Goal: Check status: Check status

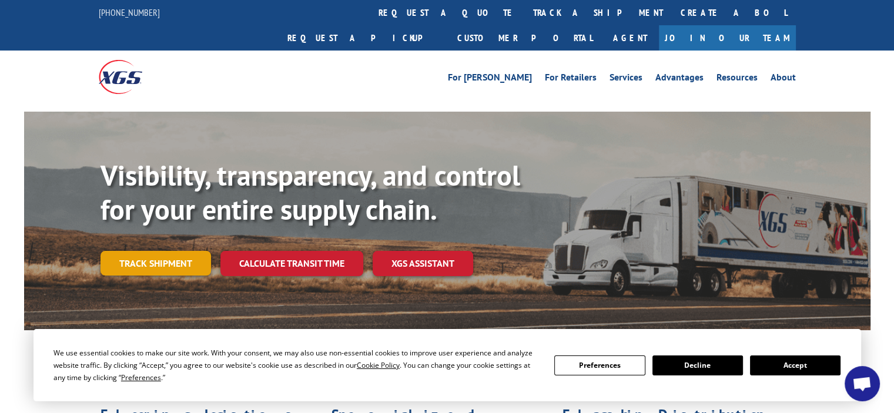
click at [147, 251] on link "Track shipment" at bounding box center [156, 263] width 111 height 25
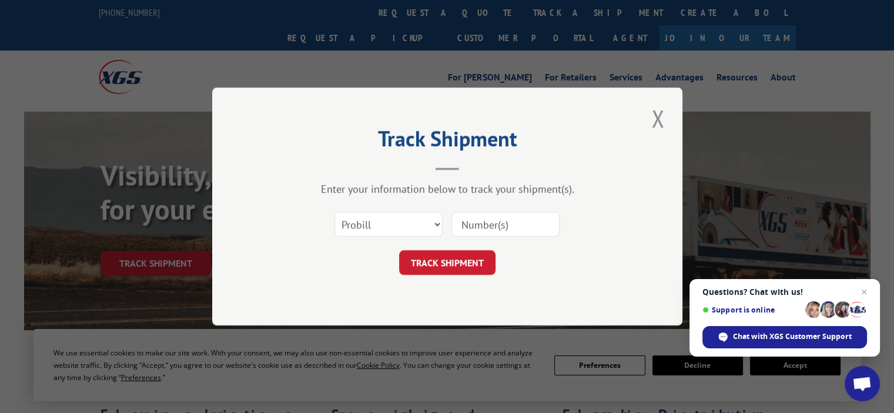
click at [494, 225] on input at bounding box center [505, 224] width 108 height 25
paste input "PRO number 17537600"
click at [503, 221] on input "PRO number 17537600" at bounding box center [505, 224] width 108 height 25
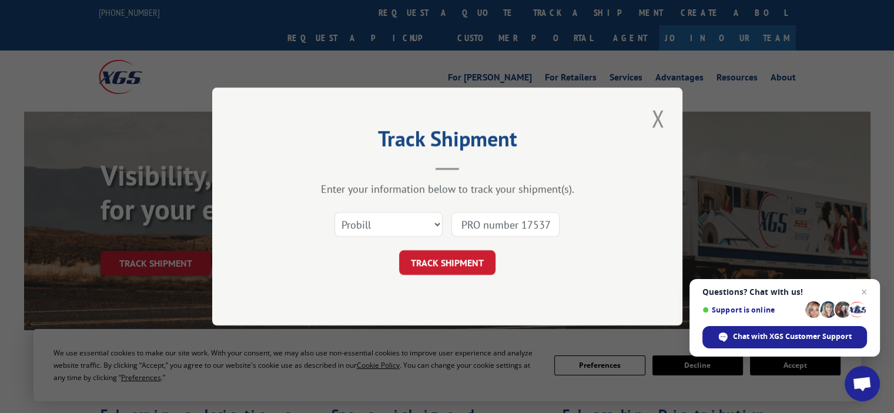
drag, startPoint x: 502, startPoint y: 221, endPoint x: 411, endPoint y: 222, distance: 90.5
click at [411, 222] on div "Select category... Probill BOL PO PRO number 17537600" at bounding box center [447, 224] width 353 height 39
click at [513, 227] on input "PRO number 17537600" at bounding box center [505, 224] width 108 height 25
drag, startPoint x: 520, startPoint y: 224, endPoint x: 413, endPoint y: 222, distance: 106.4
click at [413, 222] on div "Select category... Probill BOL PO PRO number 17537600" at bounding box center [447, 224] width 353 height 39
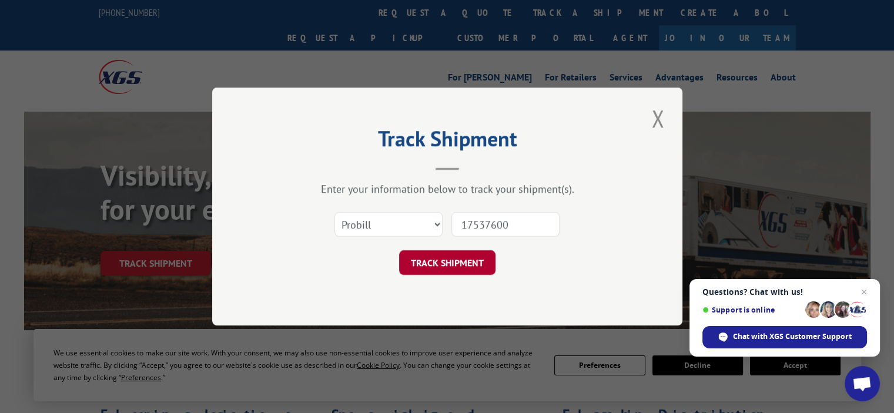
type input "17537600"
click at [412, 260] on button "TRACK SHIPMENT" at bounding box center [447, 262] width 96 height 25
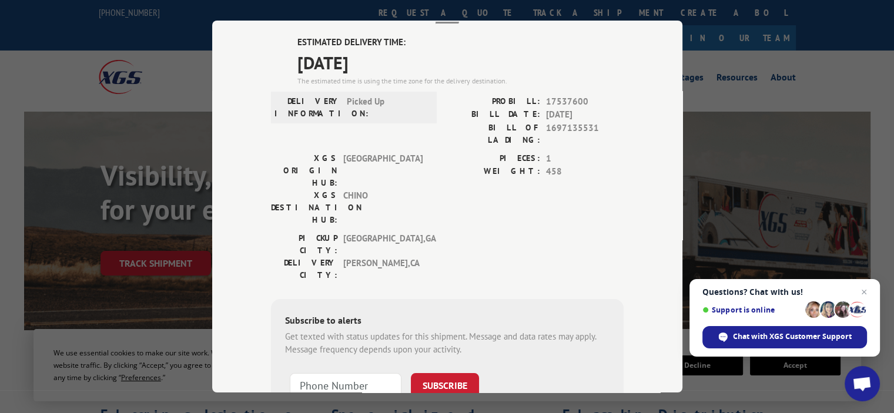
scroll to position [59, 0]
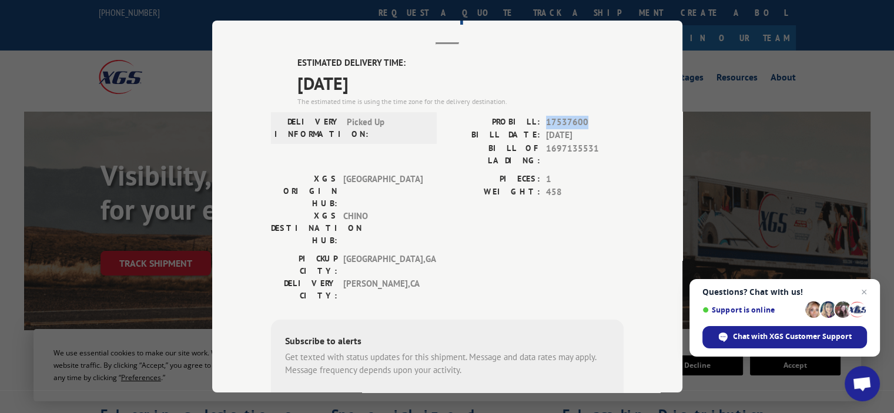
drag, startPoint x: 541, startPoint y: 120, endPoint x: 586, endPoint y: 122, distance: 45.3
click at [586, 122] on div "PROBILL: 17537600" at bounding box center [535, 123] width 176 height 14
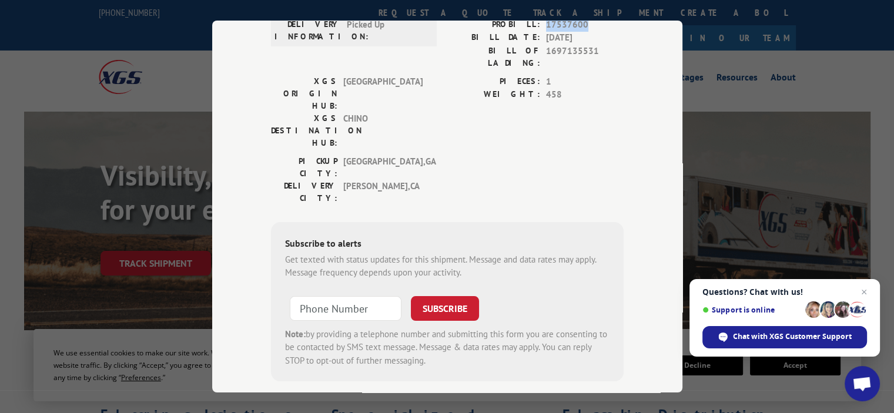
scroll to position [0, 0]
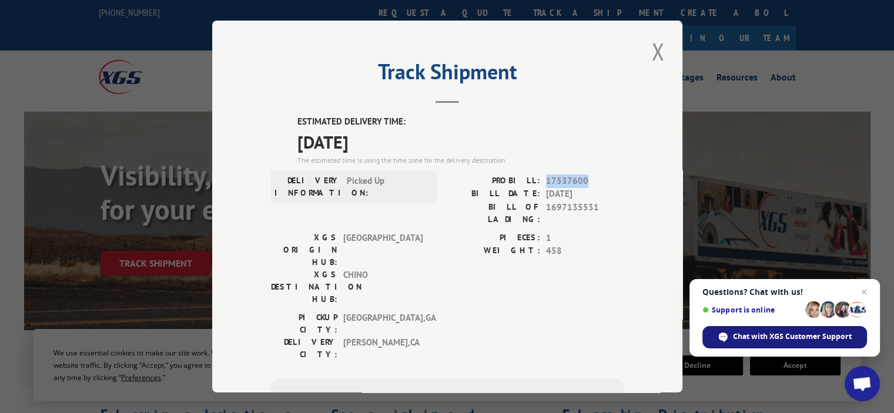
click at [783, 337] on span "Chat with XGS Customer Support" at bounding box center [792, 337] width 119 height 11
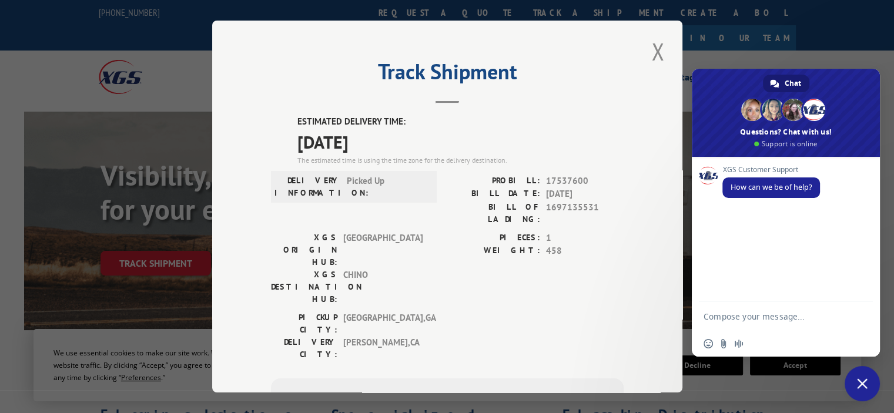
click at [759, 316] on textarea "Compose your message..." at bounding box center [774, 316] width 141 height 29
click at [761, 314] on textarea "Hi. Pro #" at bounding box center [774, 316] width 141 height 29
drag, startPoint x: 737, startPoint y: 317, endPoint x: 718, endPoint y: 316, distance: 18.3
click at [719, 316] on textarea "Hi. Pro #PRO number 17537600" at bounding box center [774, 316] width 141 height 29
drag, startPoint x: 717, startPoint y: 315, endPoint x: 737, endPoint y: 316, distance: 19.4
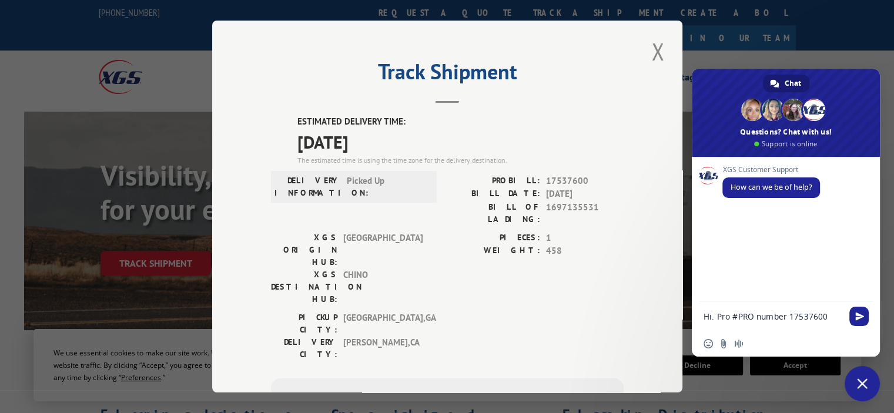
click at [737, 316] on textarea "Hi. Pro #PRO number 17537600" at bounding box center [774, 316] width 141 height 29
type textarea "Hi. PRO number 17537600"
click at [868, 315] on span "Send" at bounding box center [858, 316] width 19 height 19
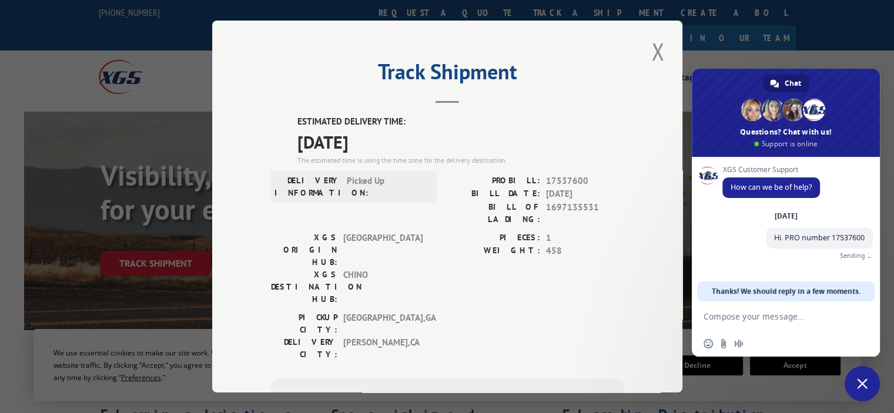
click at [776, 324] on textarea "Compose your message..." at bounding box center [774, 316] width 141 height 29
click at [774, 318] on textarea "Compose your message..." at bounding box center [774, 316] width 141 height 29
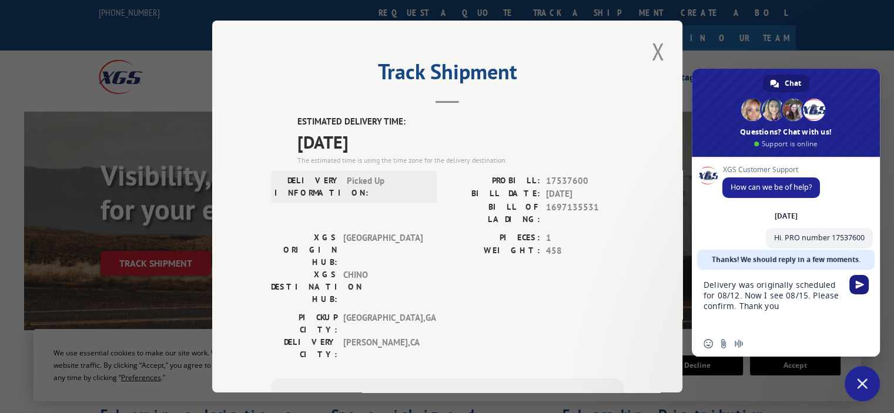
type textarea "Delivery was originally scheduled for 08/12. Now I see 08/15. Please confirm. T…"
click at [865, 286] on span "Send" at bounding box center [858, 284] width 19 height 19
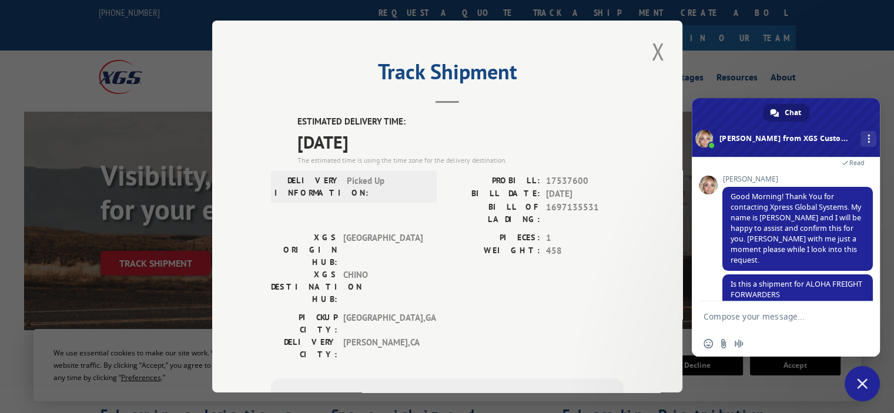
scroll to position [195, 0]
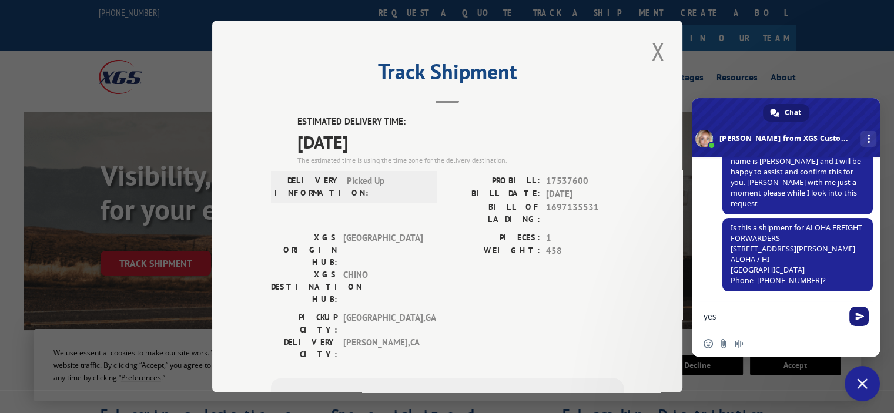
type textarea "yes"
click at [859, 313] on span "Send" at bounding box center [859, 316] width 9 height 9
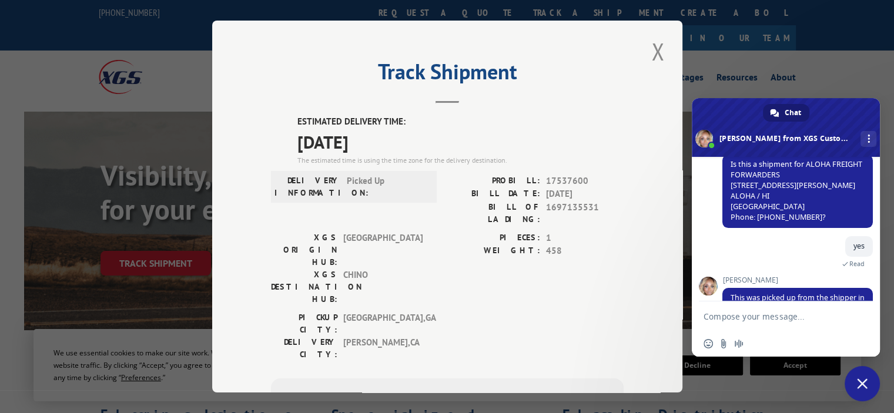
scroll to position [331, 0]
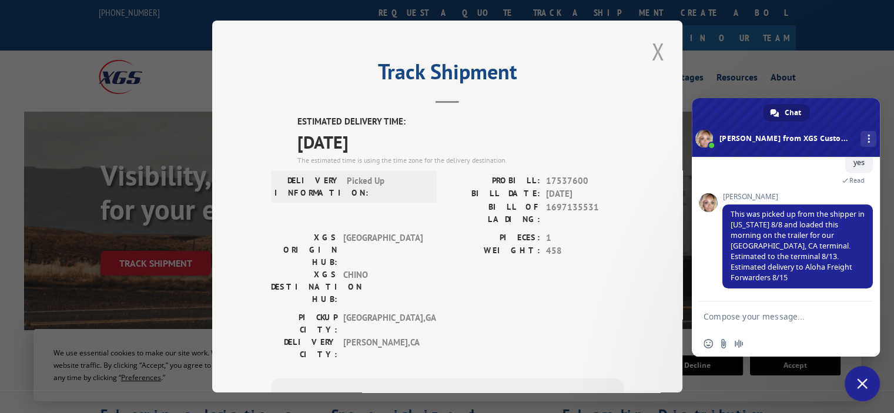
click at [654, 52] on button "Close modal" at bounding box center [658, 51] width 20 height 32
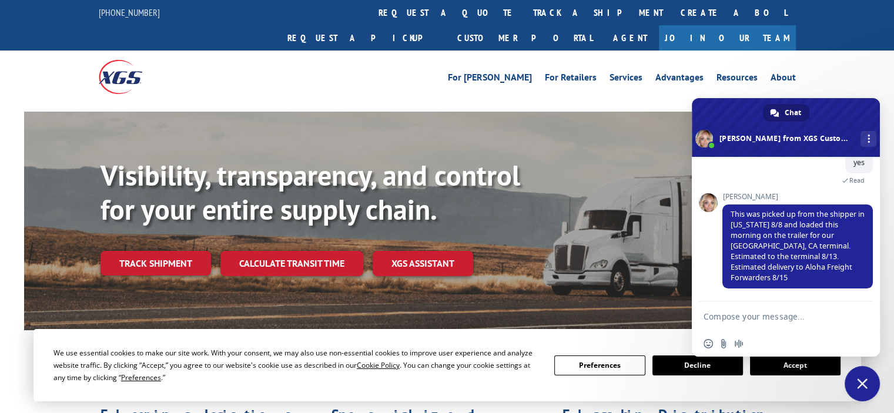
drag, startPoint x: 382, startPoint y: 48, endPoint x: 140, endPoint y: 35, distance: 242.5
click at [339, 68] on div "For [PERSON_NAME] For Retailers Services Advantages Resources About For [PERSON…" at bounding box center [534, 77] width 523 height 18
click at [733, 314] on textarea "Compose your message..." at bounding box center [774, 316] width 141 height 29
type textarea "Thank you"
click at [864, 323] on span "Send" at bounding box center [858, 316] width 19 height 19
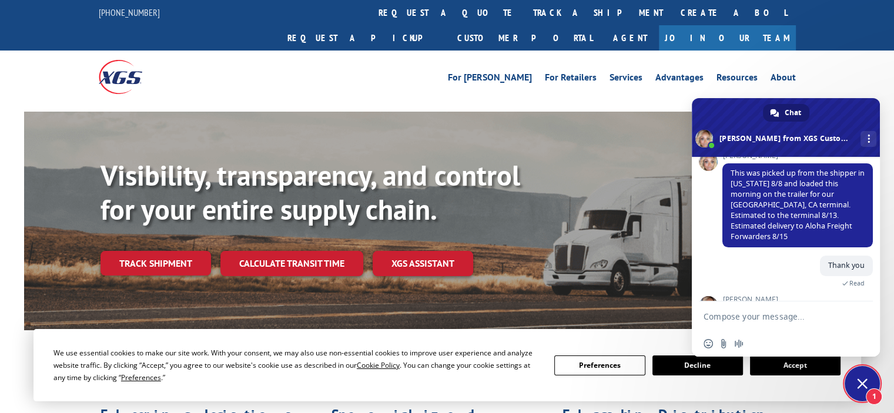
scroll to position [492, 0]
